Goal: Find specific page/section: Locate item on page

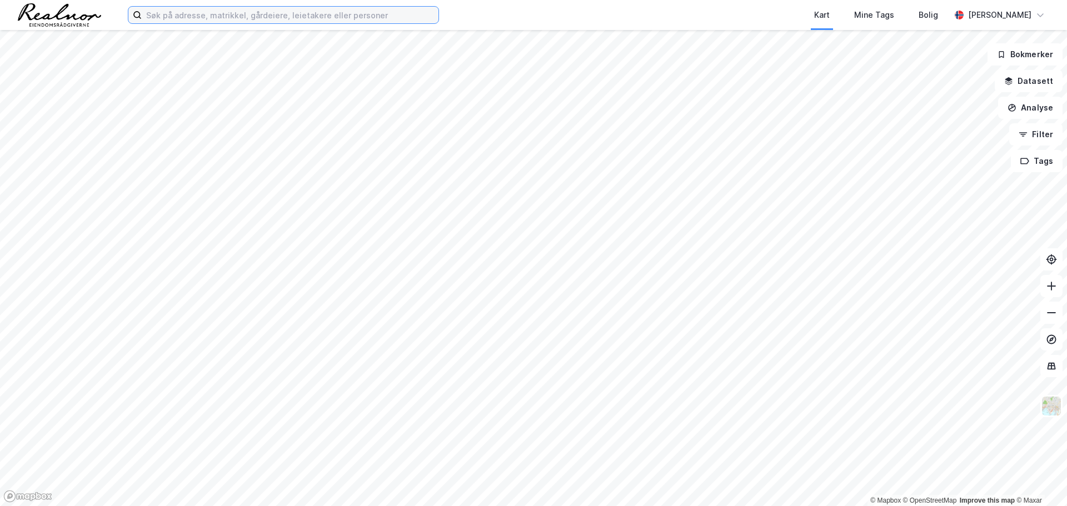
click at [223, 15] on input at bounding box center [290, 15] width 297 height 17
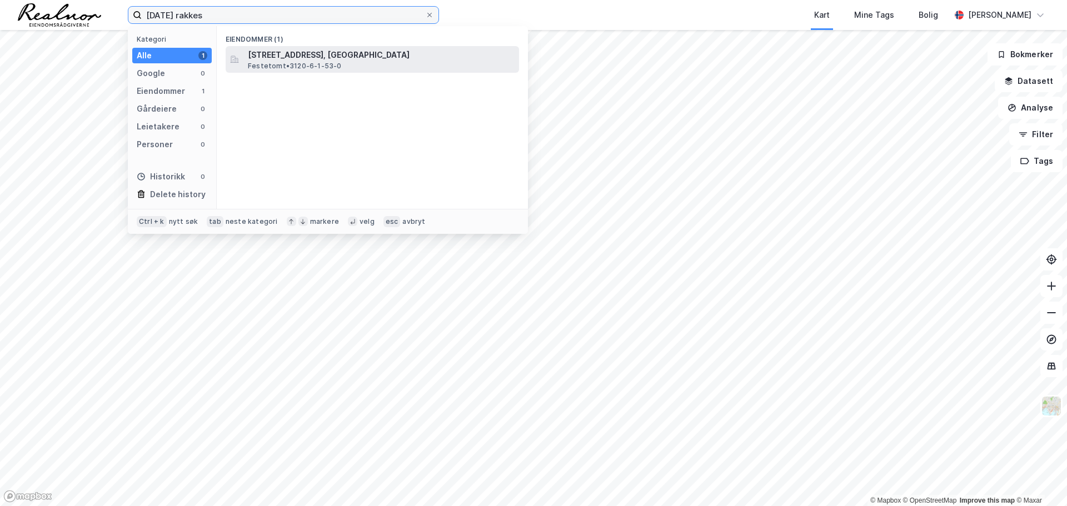
type input "[DATE] rakkes"
click at [304, 63] on span "Festetomt • 3120-6-1-53-0" at bounding box center [295, 66] width 94 height 9
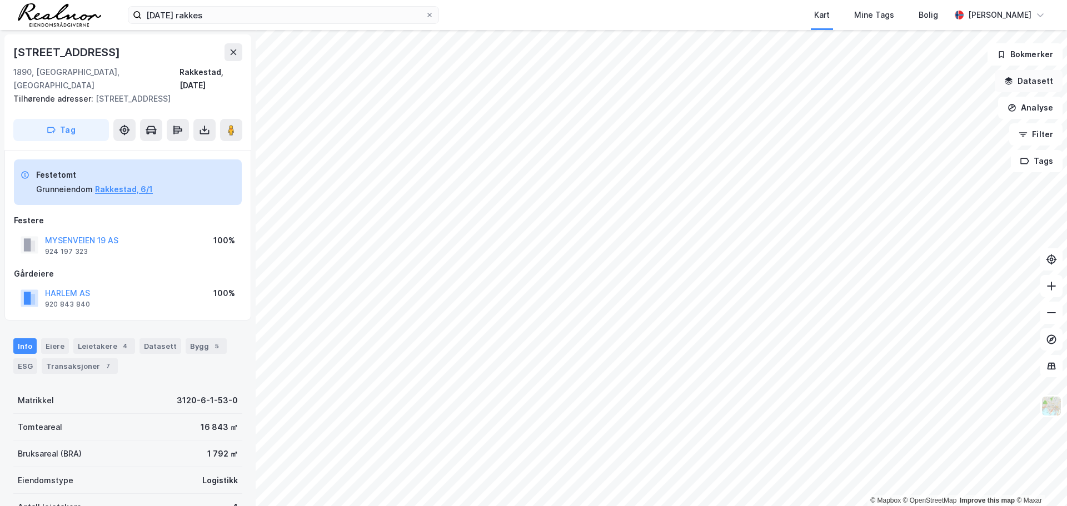
click at [1051, 88] on button "Datasett" at bounding box center [1029, 81] width 68 height 22
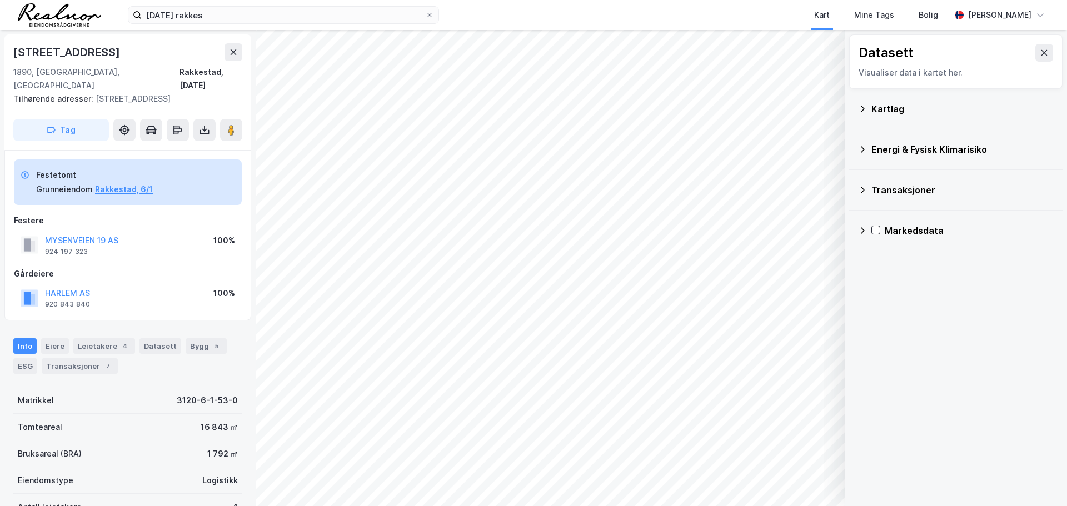
click at [877, 112] on div "Kartlag" at bounding box center [962, 108] width 182 height 13
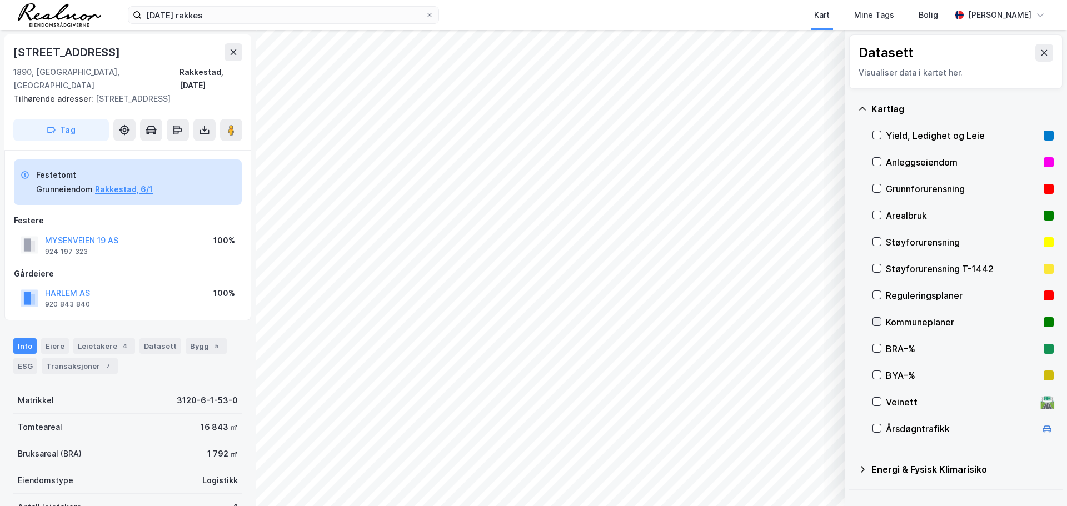
click at [881, 322] on div at bounding box center [876, 321] width 9 height 9
